Goal: Transaction & Acquisition: Obtain resource

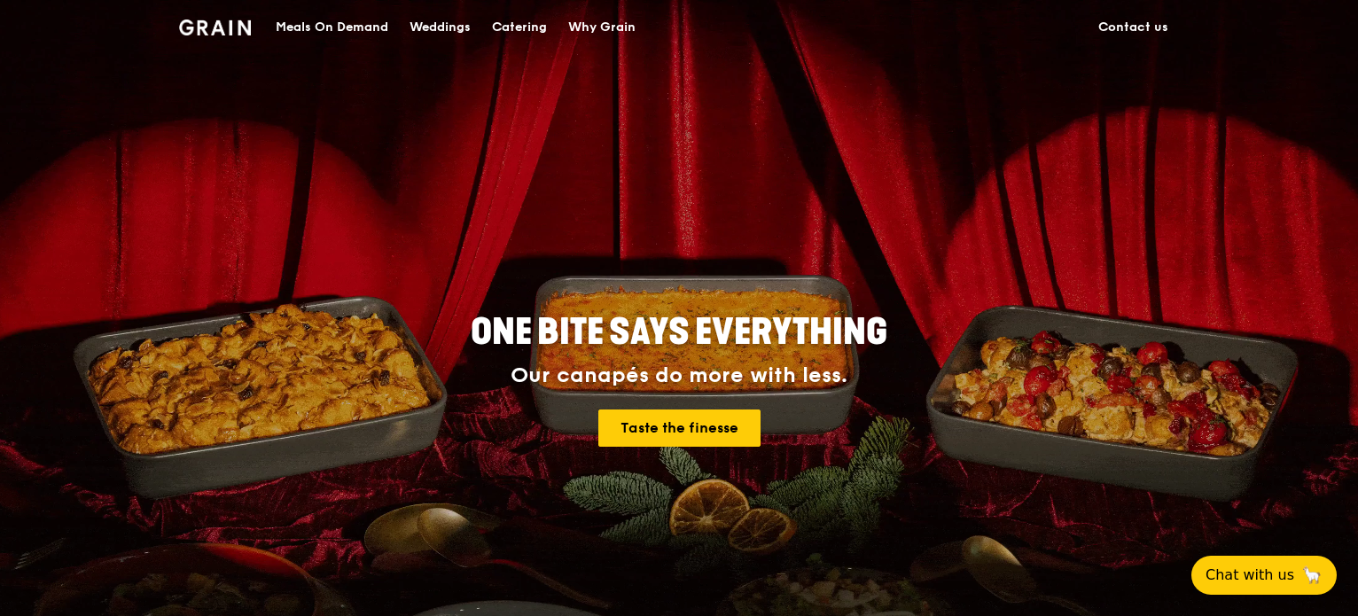
click at [507, 26] on div "Catering" at bounding box center [519, 27] width 55 height 53
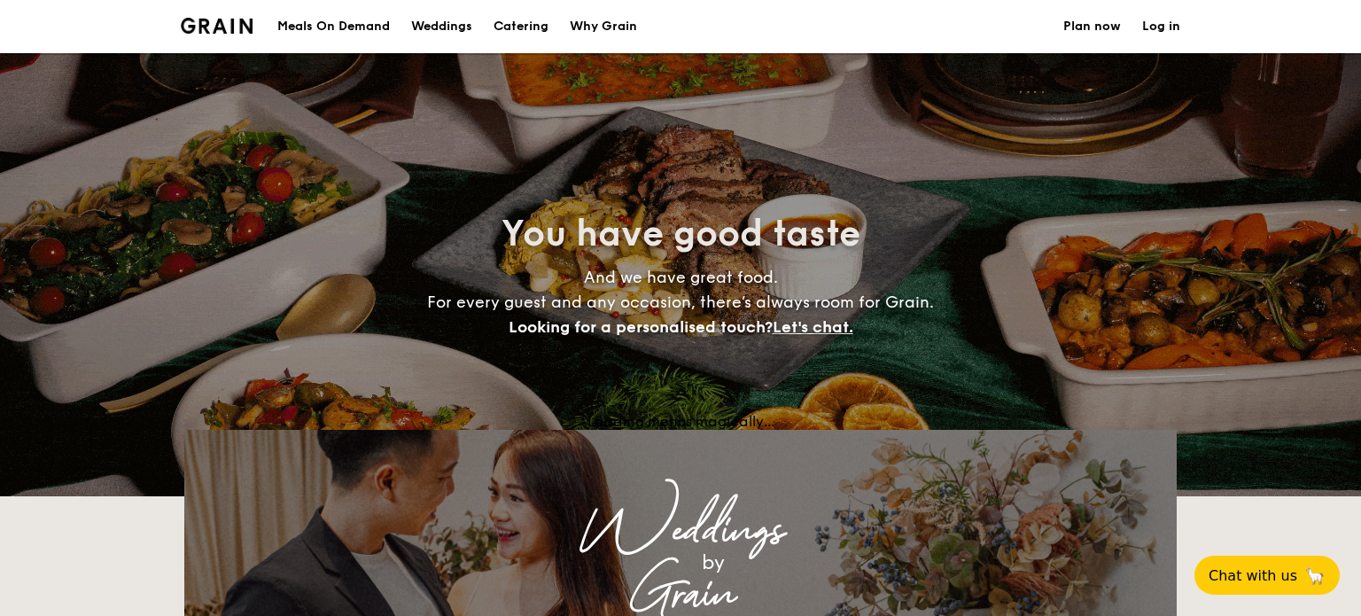
select select
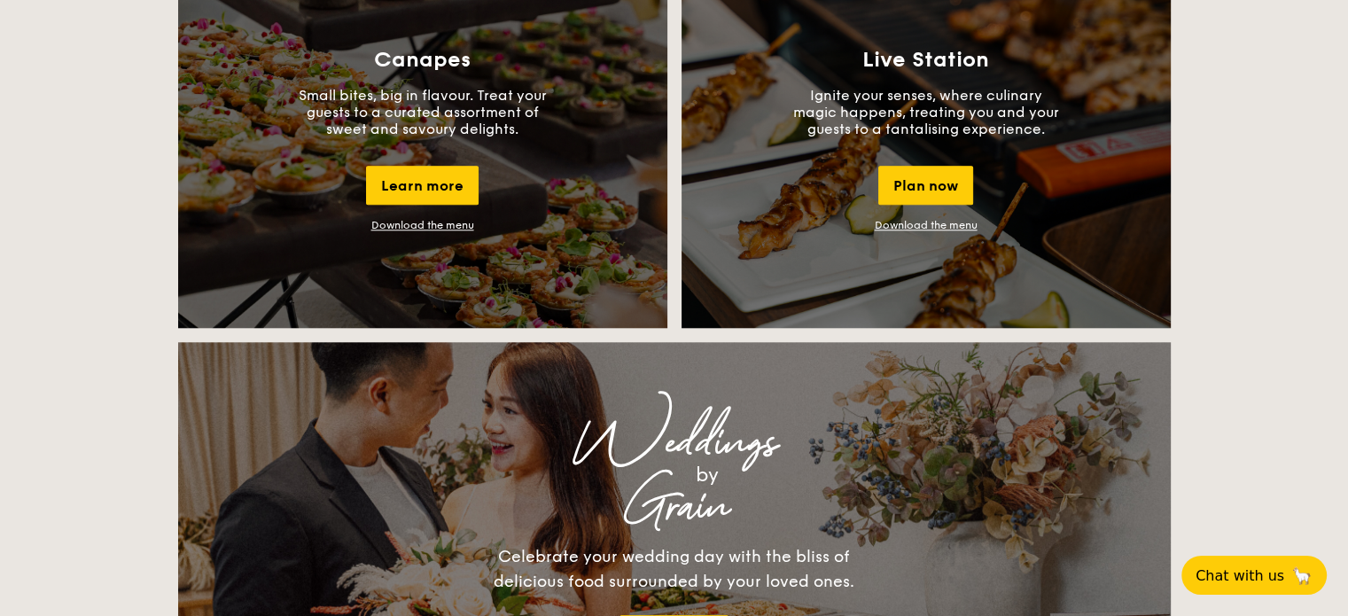
scroll to position [1507, 0]
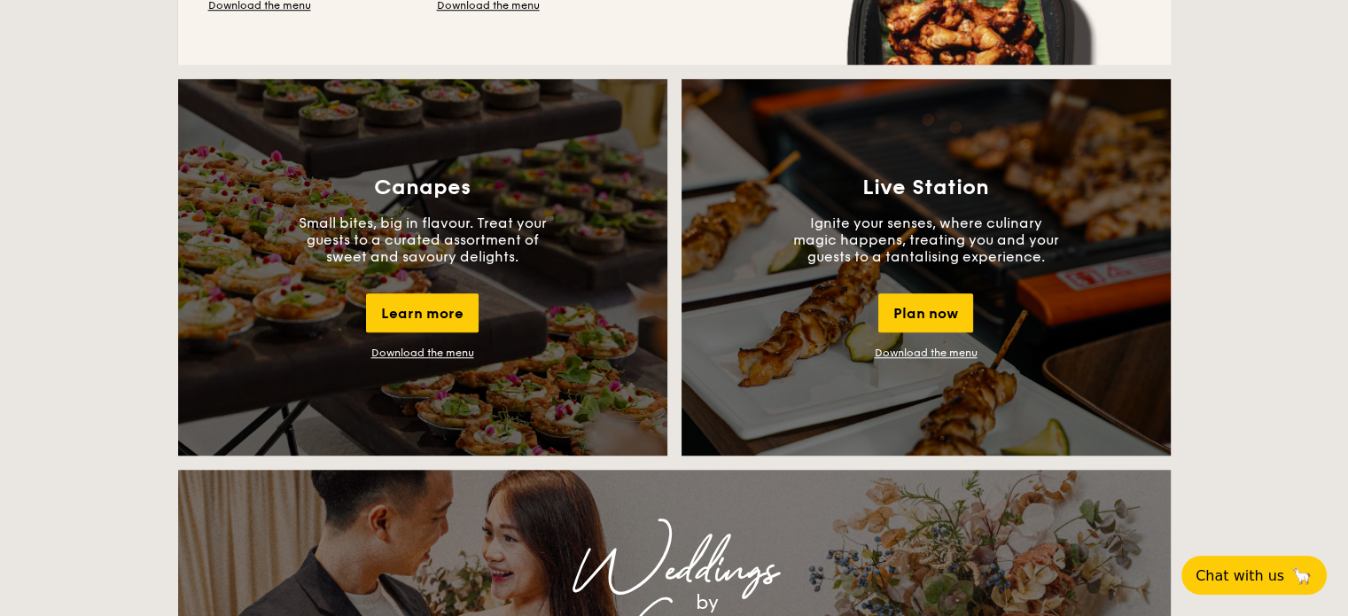
click at [433, 354] on link "Download the menu" at bounding box center [422, 353] width 103 height 12
click at [915, 347] on link "Download the menu" at bounding box center [926, 353] width 103 height 12
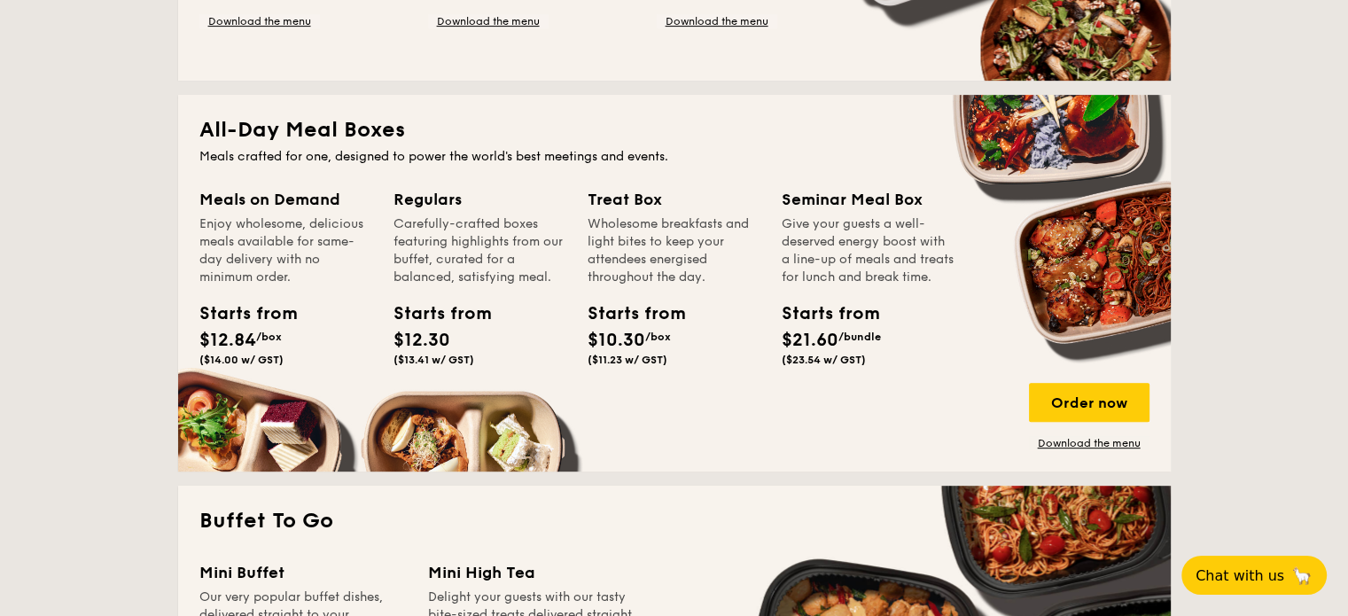
scroll to position [355, 0]
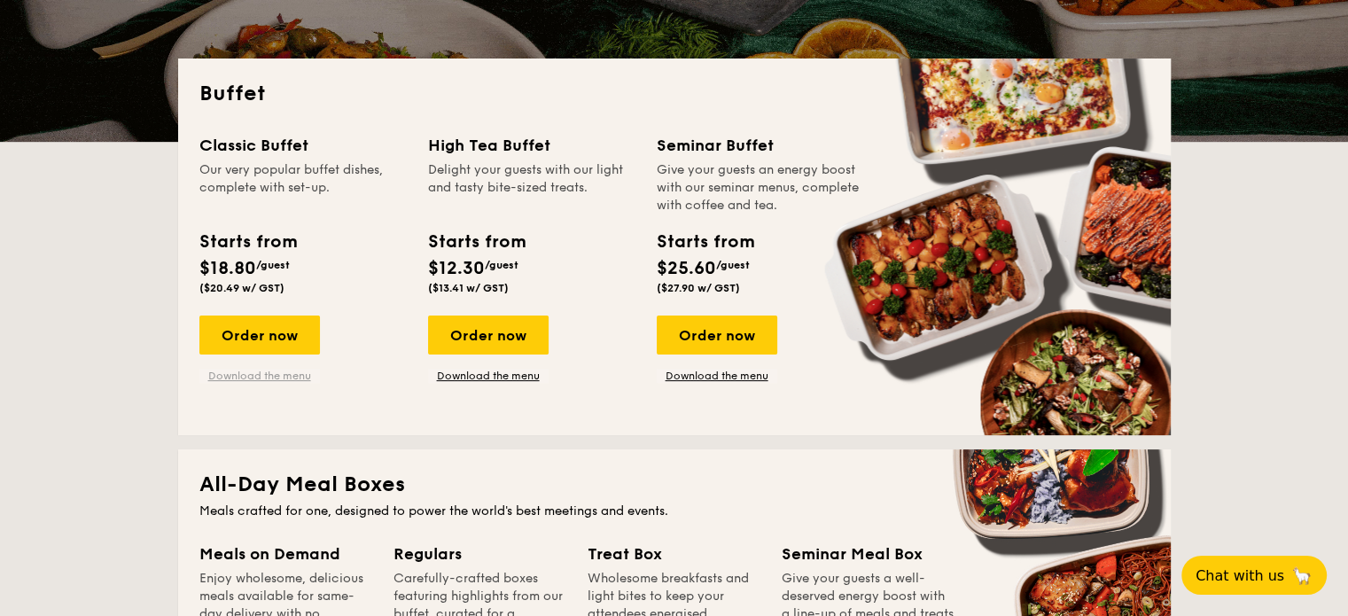
click at [269, 379] on link "Download the menu" at bounding box center [259, 376] width 121 height 14
click at [755, 377] on link "Download the menu" at bounding box center [717, 376] width 121 height 14
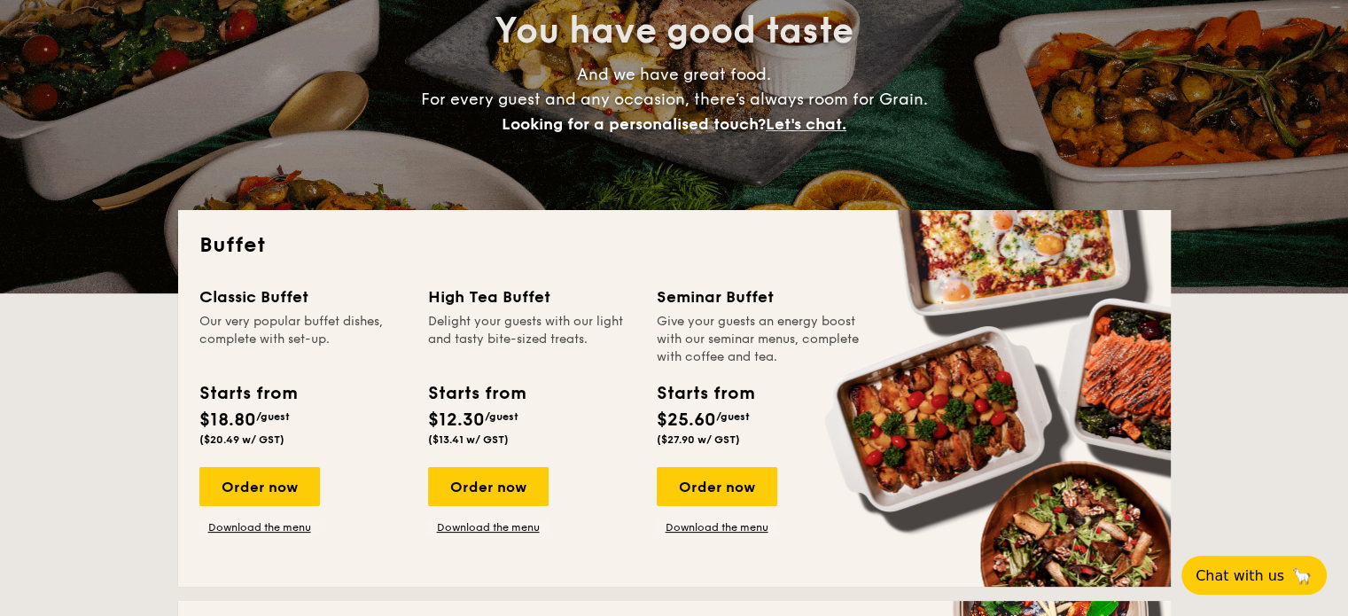
scroll to position [443, 0]
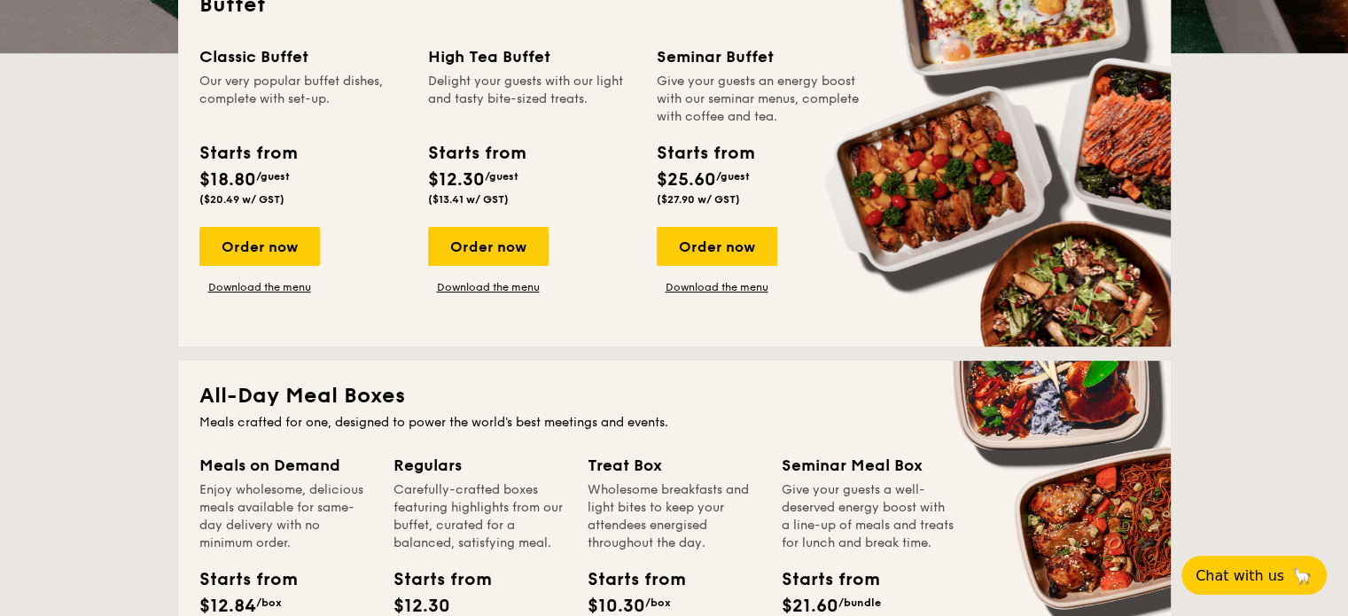
drag, startPoint x: 456, startPoint y: 286, endPoint x: 591, endPoint y: 276, distance: 135.1
click at [456, 286] on link "Download the menu" at bounding box center [488, 287] width 121 height 14
